Goal: Task Accomplishment & Management: Understand process/instructions

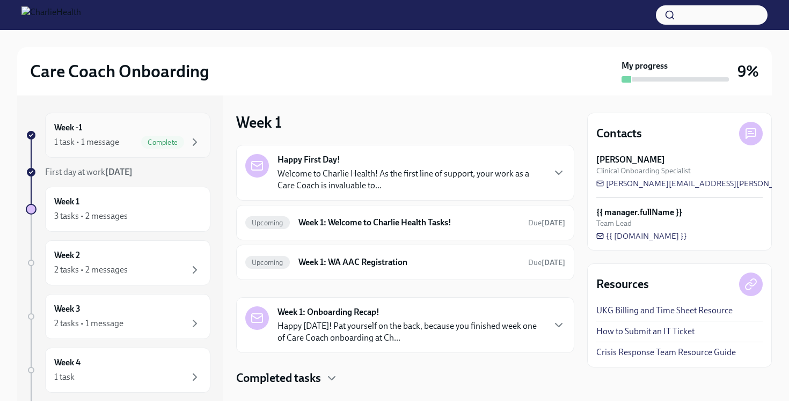
click at [156, 130] on div "Week -1 1 task • 1 message Complete" at bounding box center [127, 135] width 147 height 27
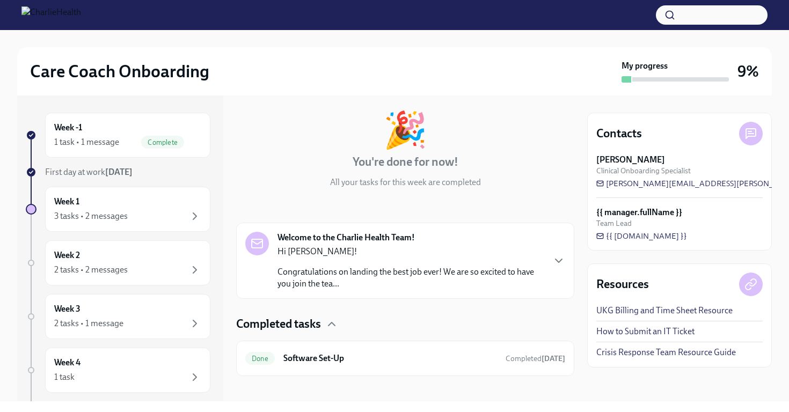
scroll to position [59, 0]
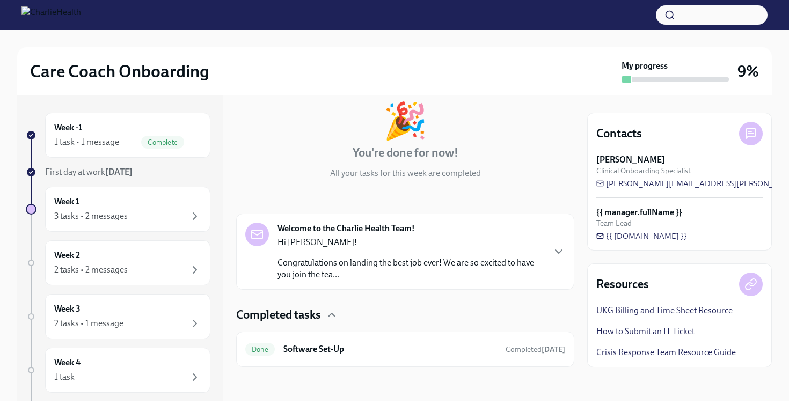
click at [412, 283] on div "Welcome to the Charlie Health Team! Hi [PERSON_NAME]! Congratulations on landin…" at bounding box center [405, 252] width 338 height 76
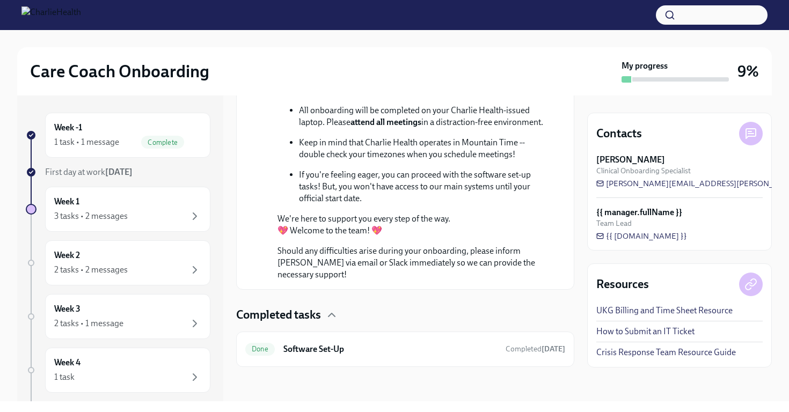
scroll to position [525, 0]
click at [416, 340] on div "Done Software Set-Up Completed [DATE]" at bounding box center [405, 349] width 338 height 35
click at [278, 344] on div "Done Software Set-Up Completed [DATE]" at bounding box center [405, 349] width 320 height 17
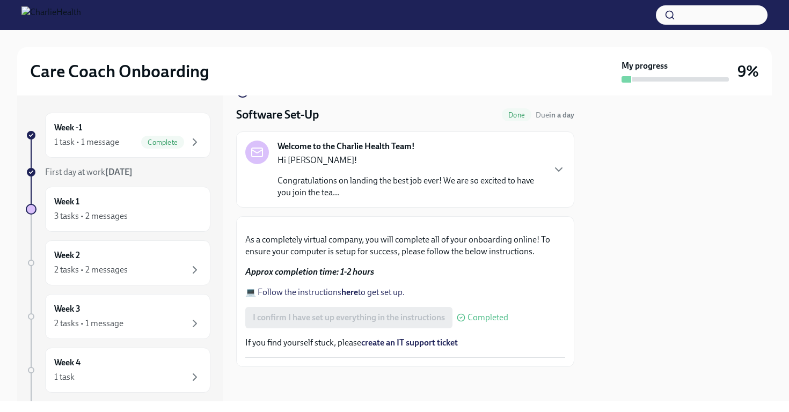
scroll to position [241, 0]
click at [354, 292] on strong "here" at bounding box center [349, 292] width 17 height 10
